Goal: Task Accomplishment & Management: Use online tool/utility

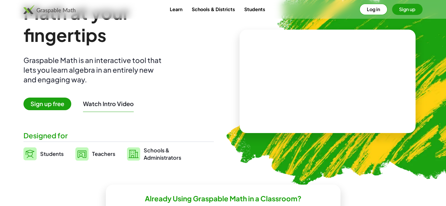
scroll to position [33, 0]
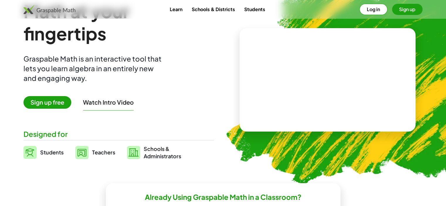
click at [62, 104] on span "Sign up free" at bounding box center [47, 102] width 48 height 13
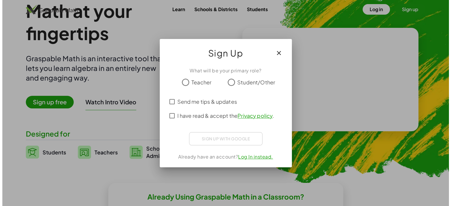
scroll to position [0, 0]
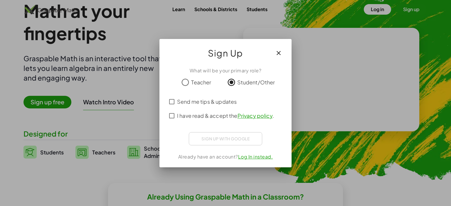
click at [209, 143] on div "Sign up with Google Accedi con Google Accedi con Google. Si apre in una nuova s…" at bounding box center [225, 138] width 73 height 13
click at [233, 135] on div "Sign up with Google Accedi con Google Accedi con Google. Si apre in una nuova s…" at bounding box center [225, 138] width 73 height 13
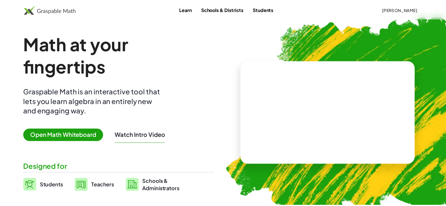
scroll to position [33, 0]
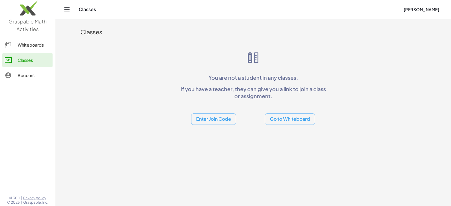
click at [284, 122] on button "Go to Whiteboard" at bounding box center [290, 119] width 50 height 11
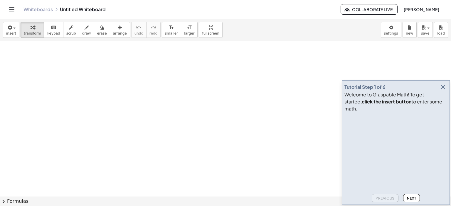
click at [443, 91] on icon "button" at bounding box center [442, 87] width 7 height 7
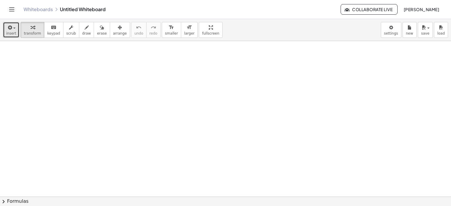
click at [6, 33] on span "insert" at bounding box center [11, 33] width 10 height 4
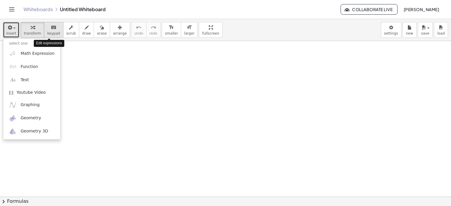
click at [53, 35] on span "keypad" at bounding box center [53, 33] width 13 height 4
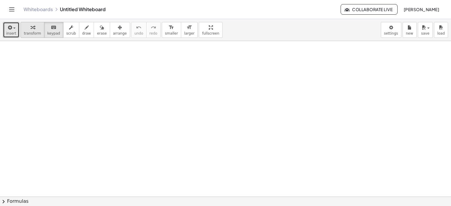
click at [31, 28] on icon "button" at bounding box center [33, 27] width 4 height 7
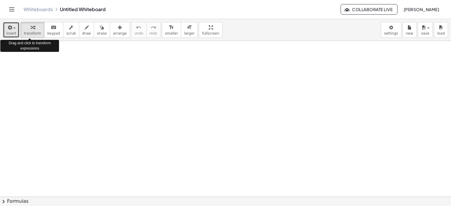
click at [11, 28] on icon "button" at bounding box center [9, 27] width 5 height 7
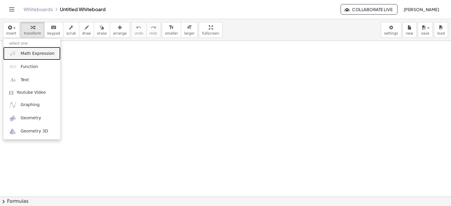
click at [18, 52] on link "Math Expression" at bounding box center [31, 53] width 57 height 13
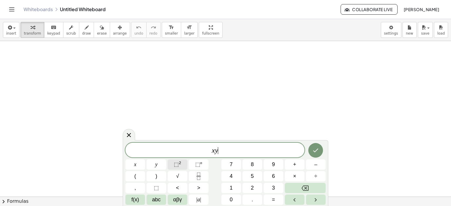
click at [175, 167] on span "⬚" at bounding box center [176, 165] width 5 height 6
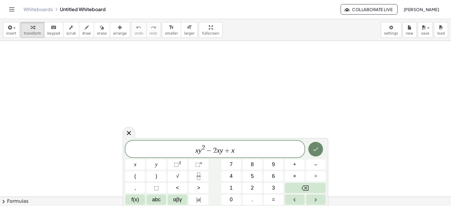
click at [317, 144] on button "Done" at bounding box center [315, 149] width 15 height 15
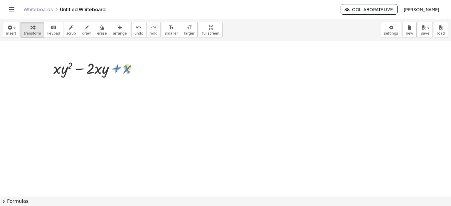
click at [130, 69] on div at bounding box center [96, 68] width 93 height 20
drag, startPoint x: 56, startPoint y: 68, endPoint x: 55, endPoint y: 98, distance: 30.5
drag, startPoint x: 98, startPoint y: 69, endPoint x: 55, endPoint y: 67, distance: 43.8
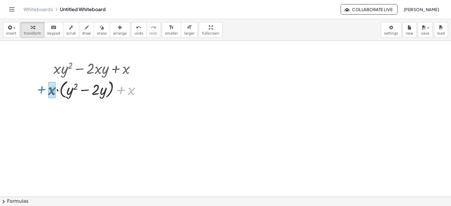
drag, startPoint x: 131, startPoint y: 90, endPoint x: 52, endPoint y: 90, distance: 78.7
drag, startPoint x: 82, startPoint y: 91, endPoint x: 70, endPoint y: 90, distance: 11.8
click at [70, 90] on div at bounding box center [96, 89] width 101 height 22
click at [117, 91] on div at bounding box center [96, 89] width 101 height 22
drag, startPoint x: 119, startPoint y: 91, endPoint x: 101, endPoint y: 91, distance: 17.9
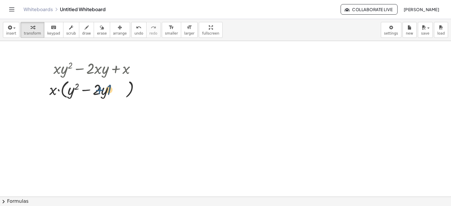
click at [101, 91] on div at bounding box center [96, 89] width 101 height 22
drag, startPoint x: 74, startPoint y: 88, endPoint x: 104, endPoint y: 89, distance: 29.4
click at [103, 89] on div at bounding box center [96, 89] width 101 height 22
click at [83, 91] on div at bounding box center [96, 89] width 101 height 22
click at [85, 90] on div at bounding box center [96, 89] width 101 height 22
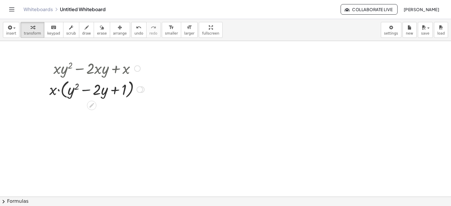
click at [112, 89] on div at bounding box center [96, 89] width 101 height 22
drag, startPoint x: 105, startPoint y: 90, endPoint x: 73, endPoint y: 89, distance: 32.0
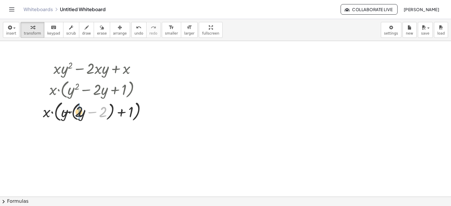
drag, startPoint x: 104, startPoint y: 111, endPoint x: 77, endPoint y: 110, distance: 27.3
click at [77, 110] on div at bounding box center [97, 111] width 114 height 24
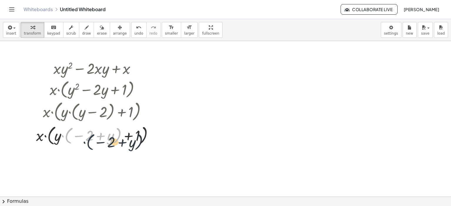
drag, startPoint x: 71, startPoint y: 129, endPoint x: 96, endPoint y: 135, distance: 26.1
click at [96, 135] on div at bounding box center [97, 136] width 128 height 24
drag, startPoint x: 107, startPoint y: 137, endPoint x: 87, endPoint y: 134, distance: 20.8
click at [87, 134] on div at bounding box center [97, 136] width 128 height 24
drag, startPoint x: 58, startPoint y: 133, endPoint x: 100, endPoint y: 135, distance: 42.3
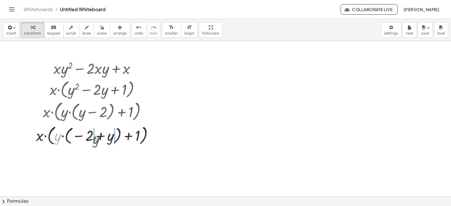
click at [99, 136] on div at bounding box center [97, 136] width 128 height 24
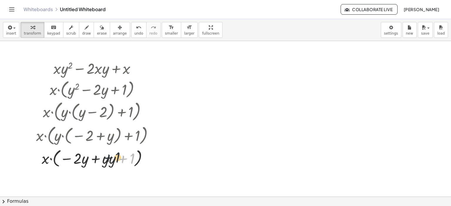
drag, startPoint x: 125, startPoint y: 159, endPoint x: 108, endPoint y: 158, distance: 17.3
click at [108, 158] on div at bounding box center [97, 158] width 128 height 22
drag, startPoint x: 81, startPoint y: 158, endPoint x: 105, endPoint y: 160, distance: 23.8
click at [103, 159] on div at bounding box center [97, 158] width 128 height 22
drag, startPoint x: 104, startPoint y: 160, endPoint x: 73, endPoint y: 162, distance: 31.2
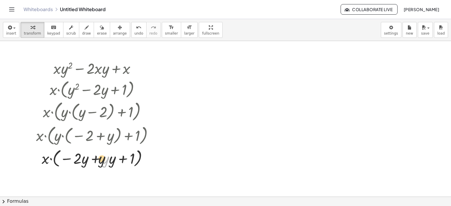
click at [72, 163] on div at bounding box center [97, 158] width 128 height 22
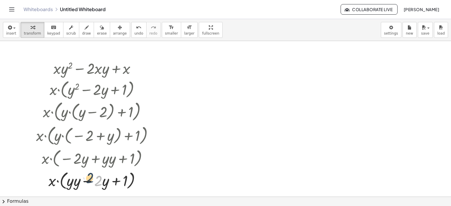
drag, startPoint x: 99, startPoint y: 186, endPoint x: 89, endPoint y: 184, distance: 10.0
click at [89, 183] on div at bounding box center [97, 180] width 128 height 22
drag, startPoint x: 119, startPoint y: 183, endPoint x: 106, endPoint y: 183, distance: 12.6
click at [107, 183] on div at bounding box center [97, 180] width 128 height 22
drag, startPoint x: 83, startPoint y: 182, endPoint x: 95, endPoint y: 181, distance: 12.3
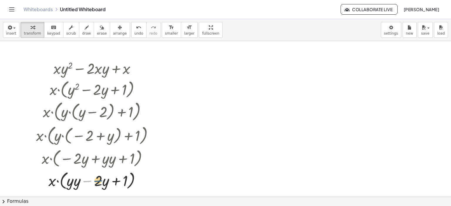
click at [95, 181] on div at bounding box center [97, 180] width 128 height 22
click at [102, 181] on div at bounding box center [97, 180] width 128 height 22
click at [113, 181] on div at bounding box center [97, 180] width 128 height 22
click at [90, 179] on div at bounding box center [97, 180] width 128 height 22
drag, startPoint x: 75, startPoint y: 183, endPoint x: 101, endPoint y: 183, distance: 25.5
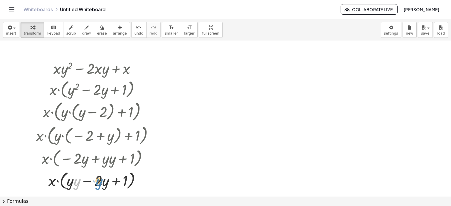
click at [100, 183] on div at bounding box center [97, 180] width 128 height 22
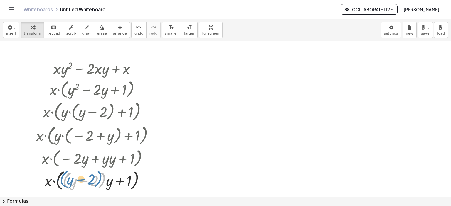
click at [98, 181] on div at bounding box center [97, 180] width 128 height 24
drag, startPoint x: 103, startPoint y: 182, endPoint x: 109, endPoint y: 184, distance: 5.7
click at [109, 184] on div at bounding box center [97, 180] width 128 height 24
click at [127, 181] on div at bounding box center [97, 180] width 128 height 24
drag, startPoint x: 108, startPoint y: 181, endPoint x: 91, endPoint y: 176, distance: 18.1
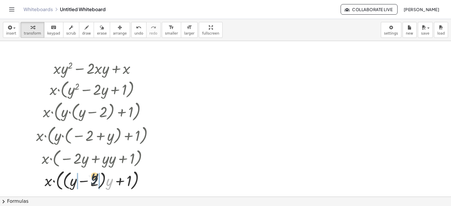
click at [91, 176] on div at bounding box center [97, 180] width 128 height 24
click at [142, 179] on div at bounding box center [141, 181] width 6 height 6
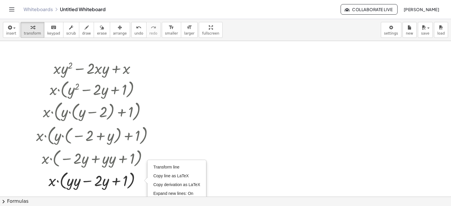
click at [345, 134] on div at bounding box center [225, 197] width 451 height 312
drag, startPoint x: 443, startPoint y: 109, endPoint x: 450, endPoint y: 118, distance: 11.5
click at [451, 116] on div "+ · x · y 2 − · 2 · x · y + x + · x · ( + y 2 − · 2 · y ) + x · x · ( + y 2 − ·…" at bounding box center [225, 119] width 451 height 156
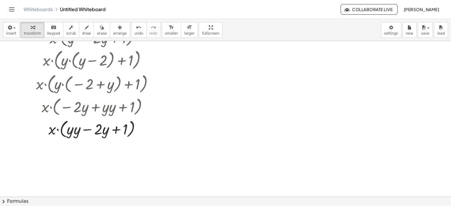
scroll to position [54, 0]
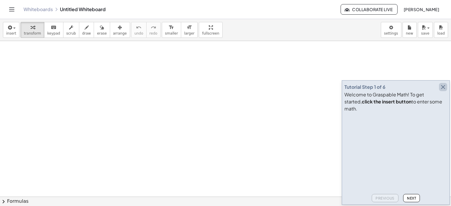
click at [444, 91] on icon "button" at bounding box center [442, 87] width 7 height 7
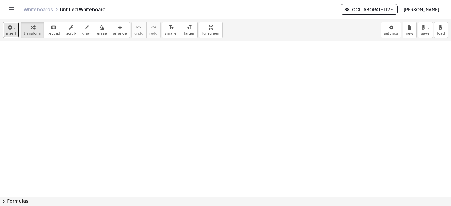
click at [6, 30] on button "insert" at bounding box center [11, 30] width 16 height 16
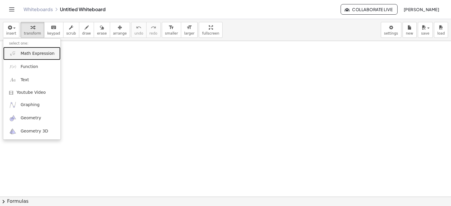
click at [32, 58] on link "Math Expression" at bounding box center [31, 53] width 57 height 13
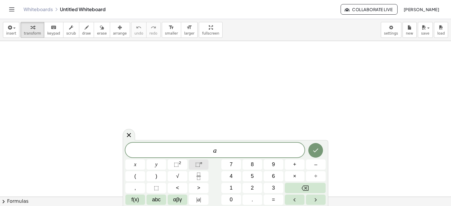
click at [203, 167] on button "⬚ n" at bounding box center [199, 165] width 20 height 10
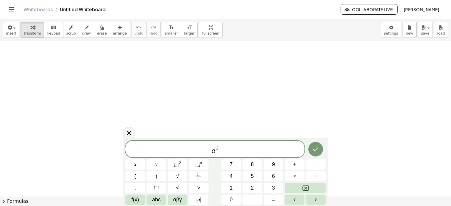
click at [225, 151] on span "a 4 ​" at bounding box center [214, 149] width 179 height 11
click at [193, 165] on button "⬚ n" at bounding box center [199, 165] width 20 height 10
click at [240, 155] on div "a 4 + 2 a 3 ​" at bounding box center [214, 149] width 179 height 17
click at [184, 167] on button "⬚ 2" at bounding box center [178, 165] width 20 height 10
click at [318, 154] on button "Done" at bounding box center [315, 149] width 15 height 15
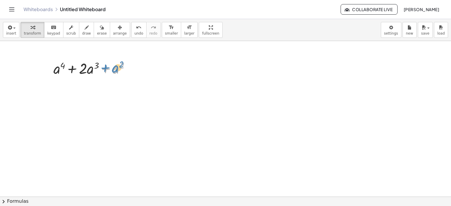
click at [115, 70] on div at bounding box center [93, 68] width 87 height 20
drag, startPoint x: 117, startPoint y: 71, endPoint x: 46, endPoint y: 72, distance: 70.4
click at [46, 72] on div "+ a 2 + a 4 + · 2 · a 3 + a 2" at bounding box center [92, 68] width 94 height 23
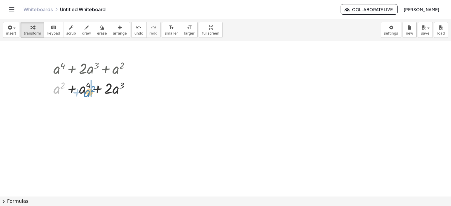
drag, startPoint x: 56, startPoint y: 92, endPoint x: 87, endPoint y: 96, distance: 31.6
click at [87, 96] on div at bounding box center [93, 88] width 87 height 20
drag, startPoint x: 79, startPoint y: 90, endPoint x: 109, endPoint y: 90, distance: 30.8
click at [108, 90] on div at bounding box center [93, 88] width 87 height 20
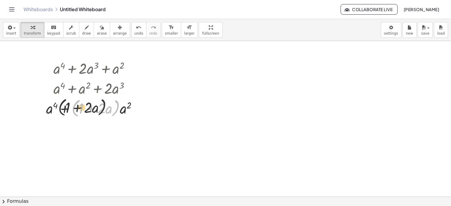
drag, startPoint x: 118, startPoint y: 110, endPoint x: 75, endPoint y: 108, distance: 42.9
click at [75, 108] on div at bounding box center [94, 108] width 102 height 22
drag, startPoint x: 75, startPoint y: 110, endPoint x: 109, endPoint y: 109, distance: 34.1
click at [109, 109] on div at bounding box center [94, 108] width 102 height 22
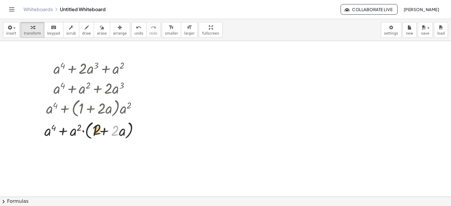
drag, startPoint x: 93, startPoint y: 111, endPoint x: 78, endPoint y: 111, distance: 14.7
click at [89, 69] on div "+ a 4 + · 2 · a 3 + a 2 + a 2 + a 4 + · 2 · a 3 + a 4 + a 2 + · 2 · a 3 + a 4 +…" at bounding box center [89, 69] width 0 height 0
drag, startPoint x: 78, startPoint y: 130, endPoint x: 95, endPoint y: 129, distance: 16.8
click at [94, 128] on div at bounding box center [93, 130] width 105 height 22
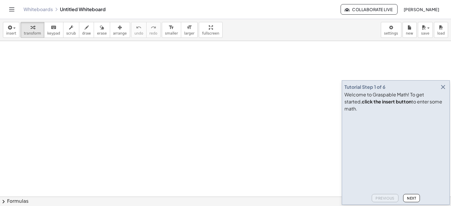
click at [442, 91] on icon "button" at bounding box center [442, 87] width 7 height 7
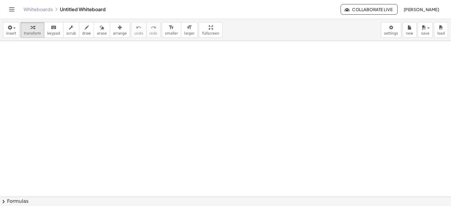
click at [0, 29] on div "insert select one: Math Expression Function Text Youtube Video Graphing Geometr…" at bounding box center [225, 30] width 451 height 22
click at [7, 32] on span "insert" at bounding box center [11, 33] width 10 height 4
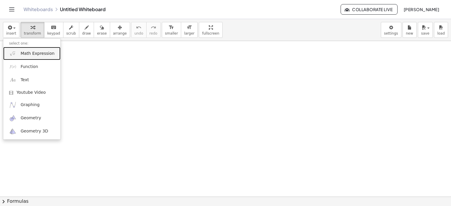
click at [22, 53] on span "Math Expression" at bounding box center [38, 54] width 34 height 6
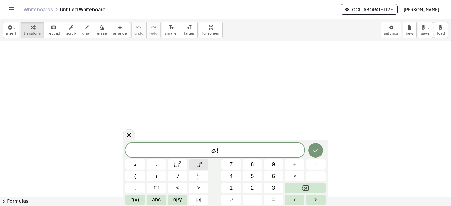
click at [195, 161] on button "⬚ n" at bounding box center [199, 165] width 20 height 10
click at [209, 166] on div "a x y ⬚ 2 ⬚ n 7 8 9 + – ( ) √ 4 5 6 × ÷ , ⬚ < > 1 2 3 f(x) abc αβγ | a | 0 . =" at bounding box center [225, 174] width 200 height 62
click at [203, 164] on button "⬚ n" at bounding box center [199, 165] width 20 height 10
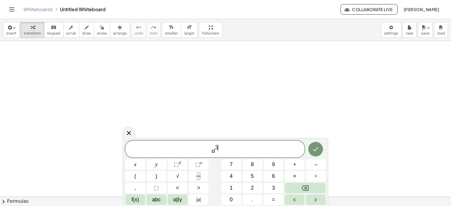
click at [245, 152] on span "a 3 ​" at bounding box center [214, 149] width 179 height 11
click at [316, 165] on span "–" at bounding box center [315, 165] width 3 height 8
click at [311, 153] on button "Done" at bounding box center [315, 149] width 15 height 15
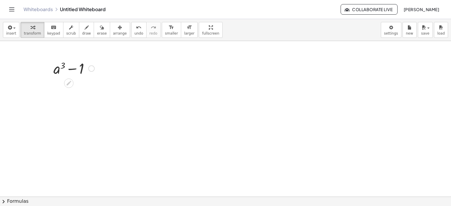
click at [69, 70] on div at bounding box center [73, 68] width 47 height 20
click at [71, 70] on div at bounding box center [73, 68] width 47 height 20
drag, startPoint x: 58, startPoint y: 69, endPoint x: 83, endPoint y: 69, distance: 24.4
click at [83, 69] on div at bounding box center [73, 68] width 47 height 20
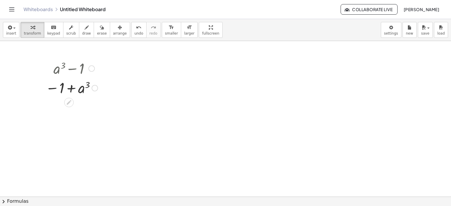
drag, startPoint x: 77, startPoint y: 69, endPoint x: 84, endPoint y: 76, distance: 10.4
click at [78, 70] on div at bounding box center [72, 68] width 58 height 20
drag, startPoint x: 84, startPoint y: 89, endPoint x: 54, endPoint y: 85, distance: 29.7
click at [56, 84] on div at bounding box center [72, 87] width 58 height 19
click at [73, 90] on div at bounding box center [73, 88] width 47 height 20
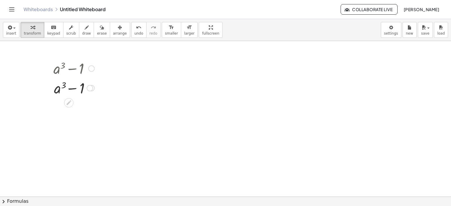
click at [73, 90] on div at bounding box center [73, 88] width 47 height 20
drag, startPoint x: 66, startPoint y: 85, endPoint x: 74, endPoint y: 87, distance: 8.1
click at [73, 87] on div at bounding box center [73, 88] width 47 height 20
drag, startPoint x: 69, startPoint y: 88, endPoint x: 58, endPoint y: 86, distance: 11.3
click at [58, 86] on div at bounding box center [73, 88] width 47 height 20
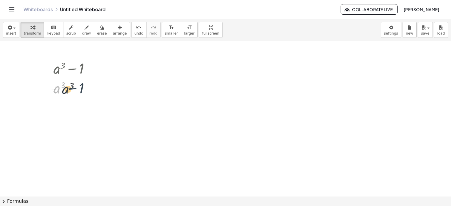
drag, startPoint x: 58, startPoint y: 86, endPoint x: 72, endPoint y: 87, distance: 13.8
click at [71, 87] on div at bounding box center [73, 88] width 47 height 20
drag, startPoint x: 68, startPoint y: 87, endPoint x: 61, endPoint y: 85, distance: 7.3
click at [61, 85] on div at bounding box center [73, 88] width 47 height 20
drag, startPoint x: 102, startPoint y: 95, endPoint x: 48, endPoint y: 65, distance: 61.2
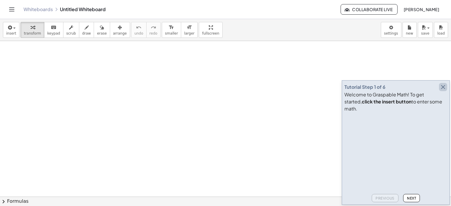
click at [443, 91] on icon "button" at bounding box center [442, 87] width 7 height 7
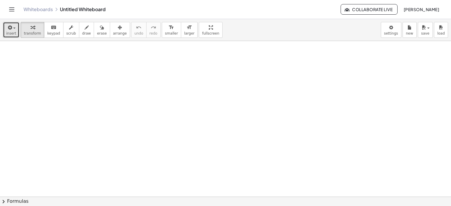
click at [12, 31] on span "insert" at bounding box center [11, 33] width 10 height 4
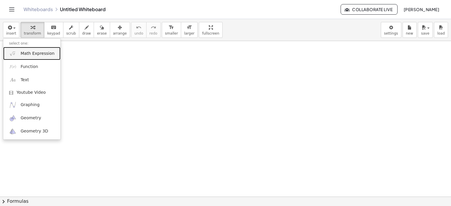
click at [20, 50] on link "Math Expression" at bounding box center [31, 53] width 57 height 13
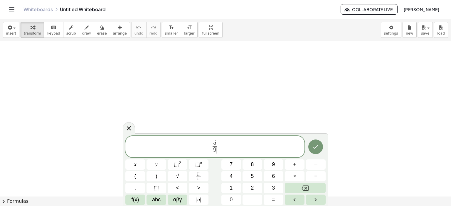
click at [229, 144] on span "5 9 ​ ​" at bounding box center [214, 148] width 179 height 16
click at [197, 165] on span "⬚" at bounding box center [197, 165] width 5 height 6
click at [176, 169] on button "⬚ 2" at bounding box center [178, 165] width 20 height 10
click at [175, 167] on span "⬚" at bounding box center [176, 165] width 5 height 6
click at [181, 161] on span "⬚ 2" at bounding box center [177, 165] width 7 height 8
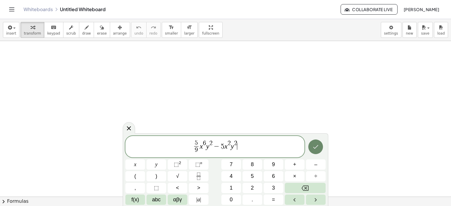
click at [313, 153] on button "Done" at bounding box center [315, 147] width 15 height 15
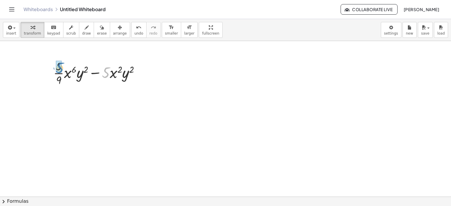
drag, startPoint x: 107, startPoint y: 74, endPoint x: 60, endPoint y: 69, distance: 46.6
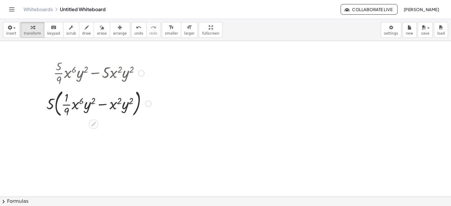
click at [79, 107] on div at bounding box center [98, 103] width 111 height 32
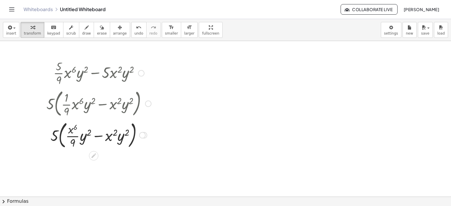
click at [99, 136] on div at bounding box center [98, 135] width 111 height 32
click at [106, 136] on div at bounding box center [98, 135] width 111 height 32
drag, startPoint x: 114, startPoint y: 137, endPoint x: 121, endPoint y: 138, distance: 7.4
click at [121, 138] on div at bounding box center [98, 135] width 111 height 32
drag, startPoint x: 120, startPoint y: 138, endPoint x: 110, endPoint y: 138, distance: 10.6
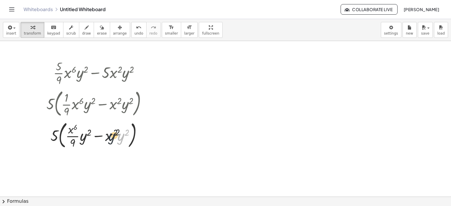
click at [110, 138] on div at bounding box center [98, 135] width 111 height 32
drag, startPoint x: 109, startPoint y: 138, endPoint x: 69, endPoint y: 132, distance: 39.9
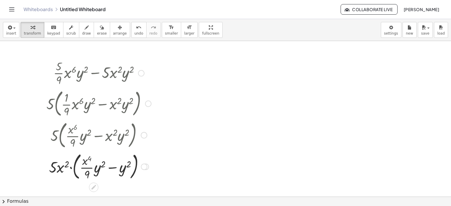
click at [112, 168] on div at bounding box center [98, 167] width 111 height 32
click at [113, 168] on div at bounding box center [98, 167] width 111 height 32
drag, startPoint x: 85, startPoint y: 165, endPoint x: 64, endPoint y: 163, distance: 20.6
click at [65, 162] on div at bounding box center [98, 167] width 111 height 32
drag, startPoint x: 86, startPoint y: 157, endPoint x: 66, endPoint y: 165, distance: 20.8
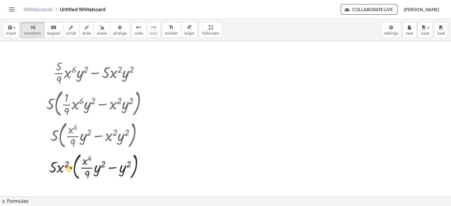
click at [66, 165] on div at bounding box center [98, 167] width 111 height 32
drag, startPoint x: 83, startPoint y: 161, endPoint x: 61, endPoint y: 166, distance: 22.8
click at [61, 166] on div at bounding box center [98, 167] width 111 height 32
drag, startPoint x: 89, startPoint y: 173, endPoint x: 109, endPoint y: 164, distance: 22.0
click at [109, 164] on div at bounding box center [98, 167] width 111 height 32
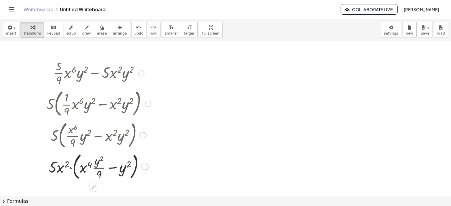
click at [109, 165] on div at bounding box center [98, 167] width 111 height 32
drag, startPoint x: 100, startPoint y: 163, endPoint x: 100, endPoint y: 166, distance: 3.0
click at [100, 163] on div at bounding box center [98, 167] width 111 height 32
click at [101, 180] on div at bounding box center [98, 167] width 111 height 32
drag, startPoint x: 99, startPoint y: 173, endPoint x: 119, endPoint y: 179, distance: 20.9
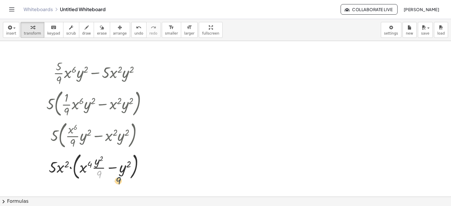
click at [119, 179] on div at bounding box center [98, 167] width 111 height 32
click at [111, 167] on div at bounding box center [98, 167] width 111 height 32
click at [85, 168] on div at bounding box center [98, 167] width 111 height 32
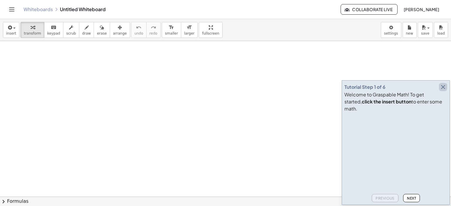
click at [442, 91] on icon "button" at bounding box center [442, 87] width 7 height 7
